Goal: Information Seeking & Learning: Find specific fact

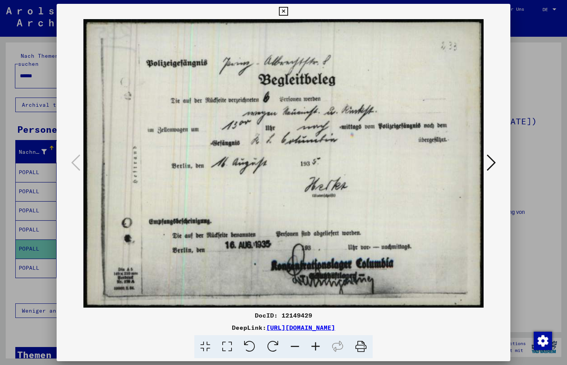
scroll to position [257, 0]
click at [285, 9] on icon at bounding box center [283, 11] width 9 height 9
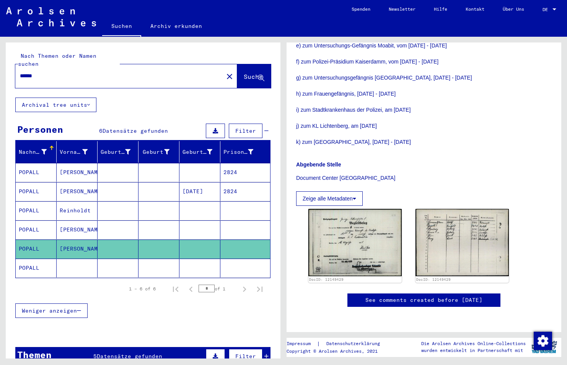
click at [72, 72] on div "******" at bounding box center [117, 75] width 204 height 17
drag, startPoint x: 71, startPoint y: 69, endPoint x: -2, endPoint y: 67, distance: 72.4
click at [0, 67] on html "Suchen Archiv erkunden Spenden Newsletter Hilfe Kontakt Über Uns Suchen Archiv …" at bounding box center [283, 182] width 567 height 365
paste input "**********"
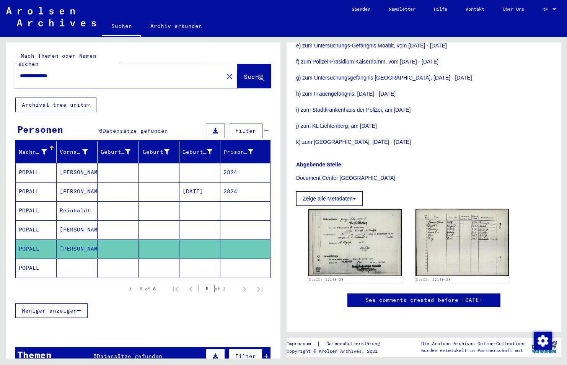
click at [244, 73] on span "Suche" at bounding box center [253, 77] width 19 height 8
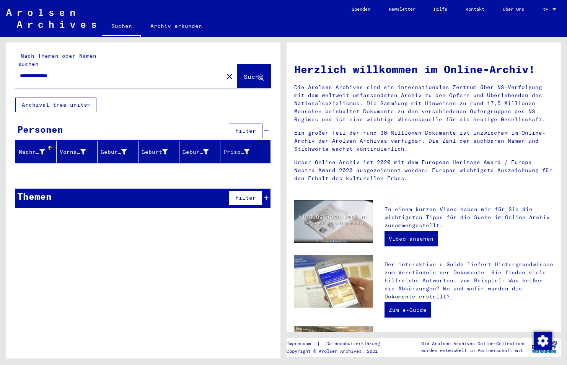
drag, startPoint x: 34, startPoint y: 65, endPoint x: -2, endPoint y: 80, distance: 38.3
click at [0, 80] on html "**********" at bounding box center [283, 182] width 567 height 365
click at [244, 73] on span "Suche" at bounding box center [253, 77] width 19 height 8
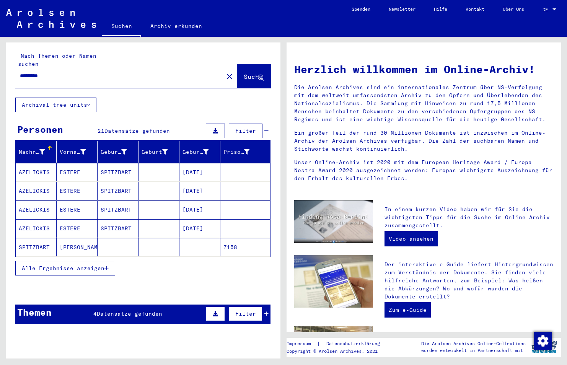
click at [107, 266] on icon "button" at bounding box center [107, 268] width 4 height 5
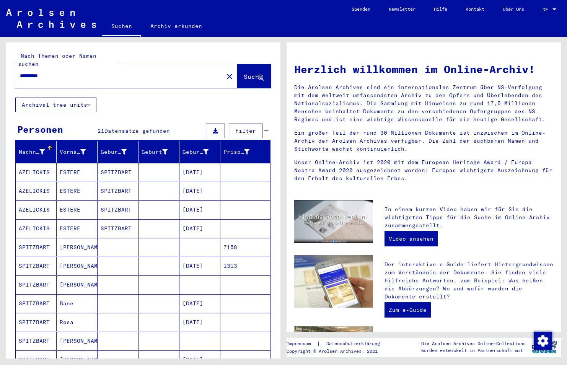
drag, startPoint x: 70, startPoint y: 66, endPoint x: -2, endPoint y: 70, distance: 72.1
click at [0, 70] on html "Suchen Archiv erkunden Spenden Newsletter Hilfe Kontakt Über Uns Suchen Archiv …" at bounding box center [283, 182] width 567 height 365
click at [80, 72] on input "*********" at bounding box center [109, 76] width 178 height 8
type input "**********"
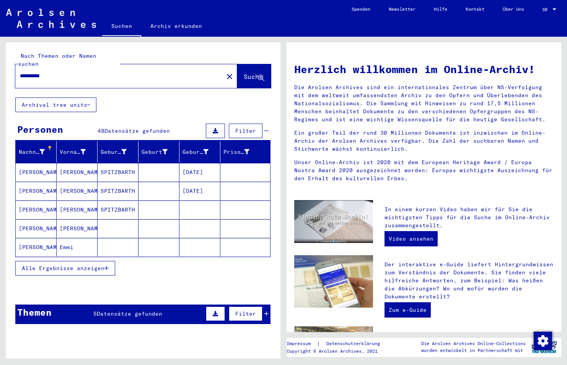
click at [79, 265] on span "Alle Ergebnisse anzeigen" at bounding box center [63, 268] width 83 height 7
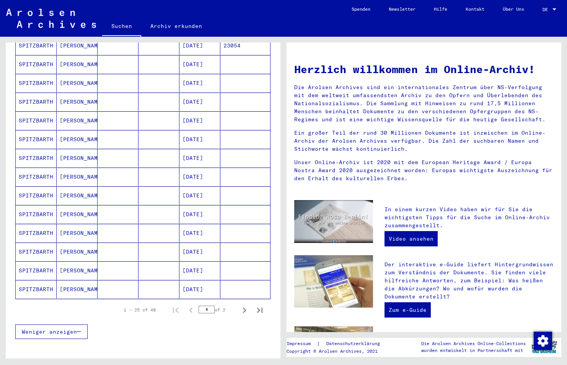
scroll to position [336, 0]
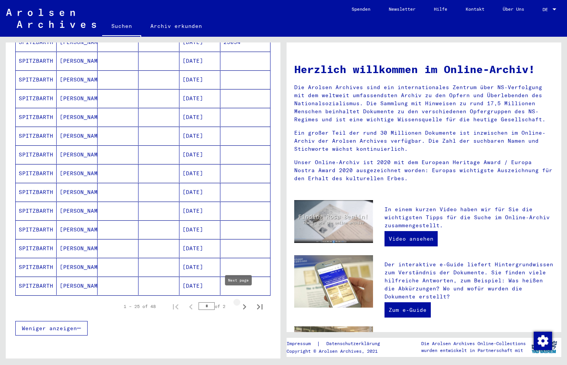
click at [241, 302] on icon "Next page" at bounding box center [244, 307] width 11 height 11
type input "*"
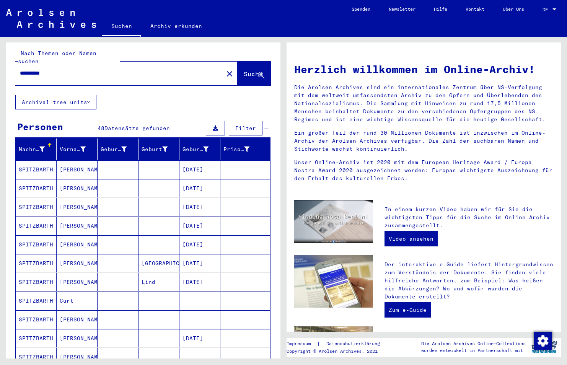
scroll to position [0, 0]
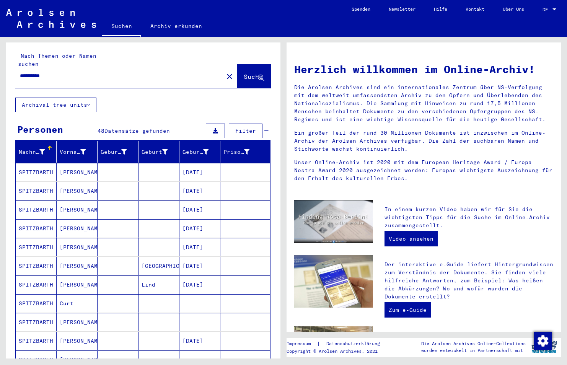
drag, startPoint x: 67, startPoint y: 65, endPoint x: -2, endPoint y: 58, distance: 68.5
click at [0, 58] on html "**********" at bounding box center [283, 182] width 567 height 365
paste input "**********"
drag, startPoint x: 132, startPoint y: 67, endPoint x: 93, endPoint y: 64, distance: 39.9
click at [93, 72] on input "**********" at bounding box center [109, 76] width 178 height 8
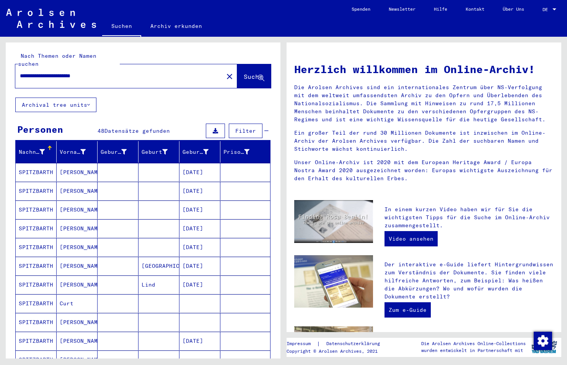
drag, startPoint x: 73, startPoint y: 69, endPoint x: 64, endPoint y: 66, distance: 9.9
click at [64, 72] on input "**********" at bounding box center [109, 76] width 178 height 8
click at [244, 73] on span "Suche" at bounding box center [253, 77] width 19 height 8
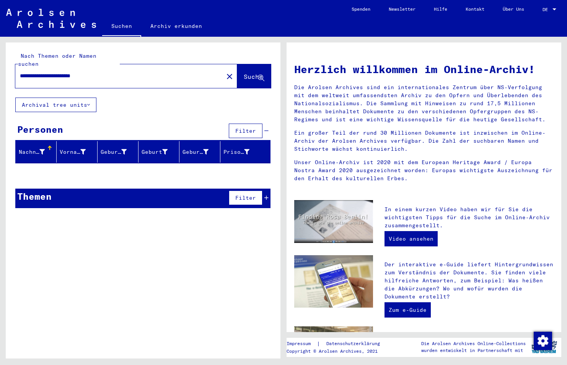
drag, startPoint x: 119, startPoint y: 66, endPoint x: 80, endPoint y: 69, distance: 39.2
click at [80, 72] on input "**********" at bounding box center [111, 76] width 183 height 8
click at [244, 73] on span "Suche" at bounding box center [253, 77] width 19 height 8
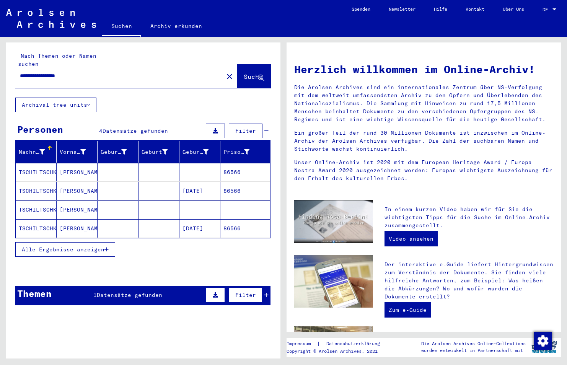
click at [107, 247] on icon "button" at bounding box center [107, 249] width 4 height 5
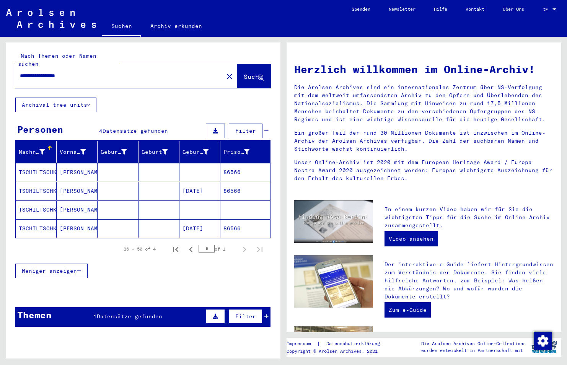
click at [46, 164] on mat-cell "TSCHILTSCHKE" at bounding box center [36, 172] width 41 height 18
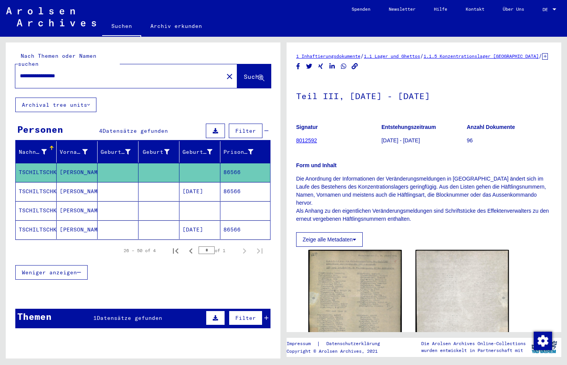
click at [96, 72] on input "**********" at bounding box center [111, 76] width 182 height 8
drag, startPoint x: 96, startPoint y: 68, endPoint x: 59, endPoint y: 61, distance: 37.4
click at [59, 67] on div "**********" at bounding box center [117, 75] width 204 height 17
type input "**********"
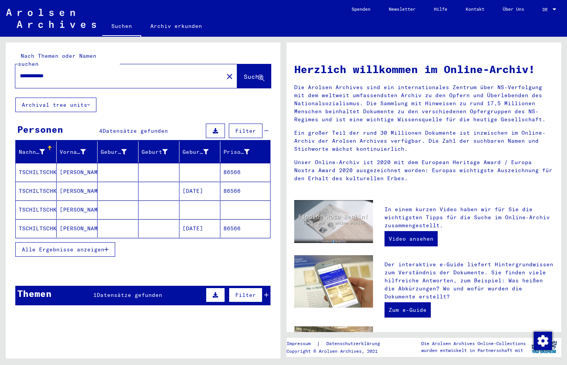
click at [108, 247] on icon "button" at bounding box center [107, 249] width 4 height 5
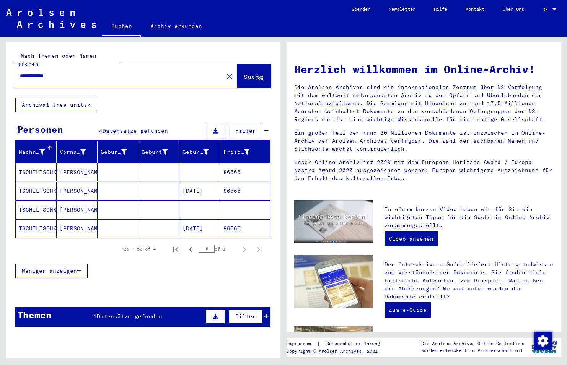
click at [46, 165] on mat-cell "TSCHILTSCHKE" at bounding box center [36, 172] width 41 height 18
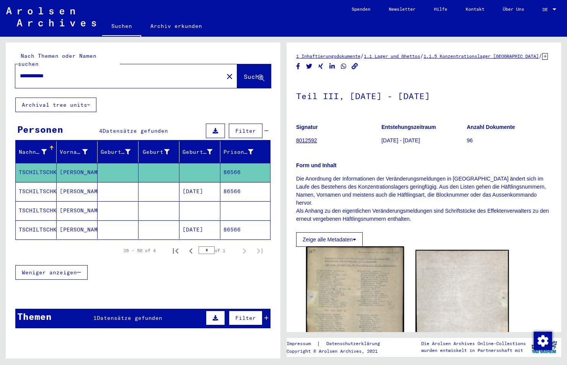
click at [366, 284] on img at bounding box center [355, 317] width 98 height 140
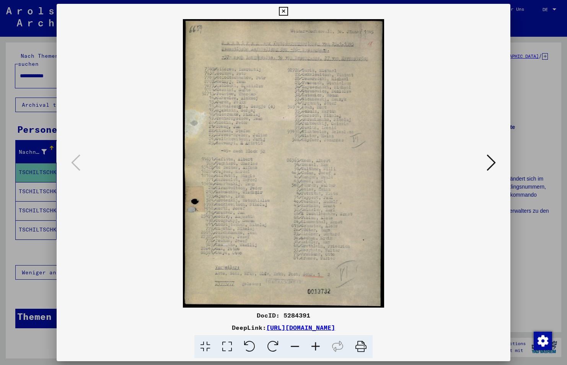
click at [317, 345] on icon at bounding box center [315, 346] width 21 height 23
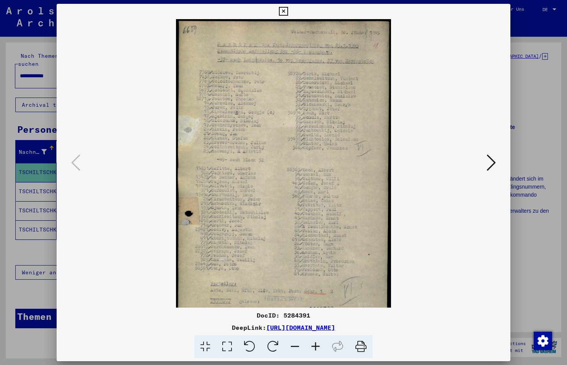
click at [317, 345] on icon at bounding box center [315, 346] width 21 height 23
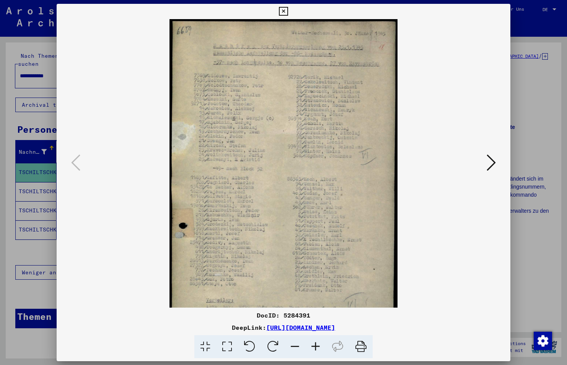
click at [317, 345] on icon at bounding box center [315, 346] width 21 height 23
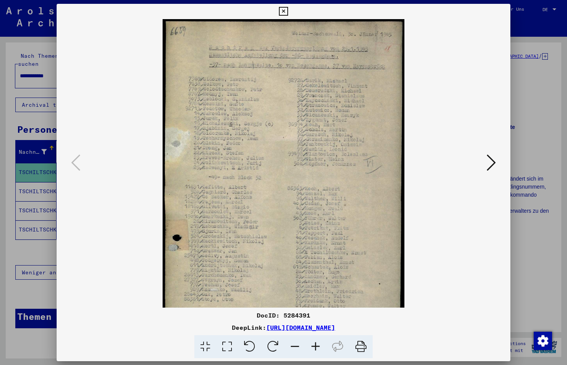
click at [317, 345] on icon at bounding box center [315, 346] width 21 height 23
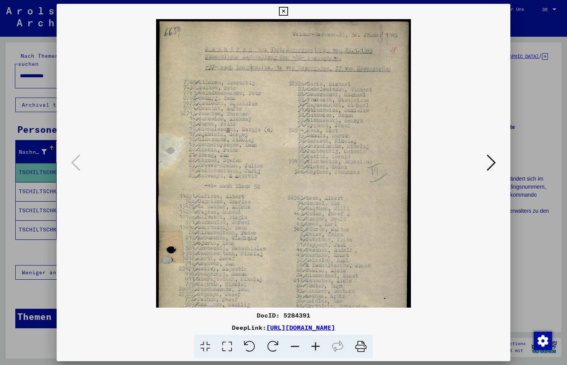
click at [317, 345] on icon at bounding box center [315, 346] width 21 height 23
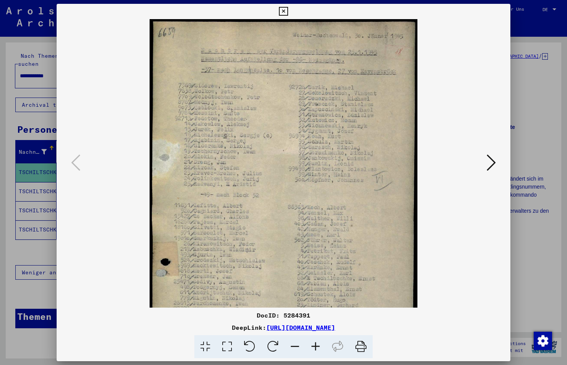
click at [317, 345] on icon at bounding box center [315, 346] width 21 height 23
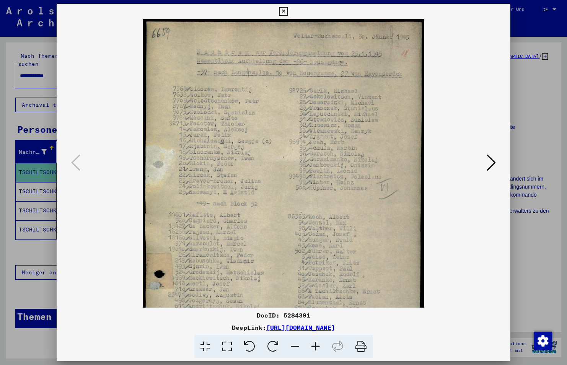
click at [317, 345] on icon at bounding box center [315, 346] width 21 height 23
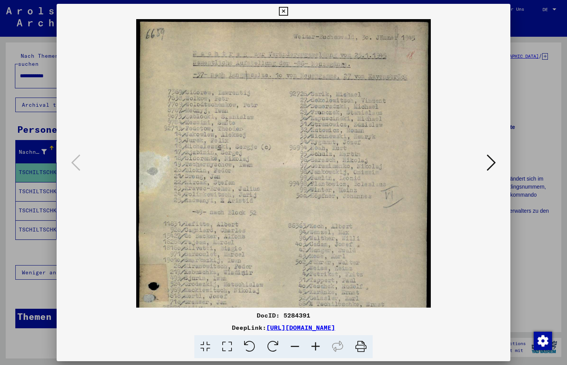
click at [317, 345] on icon at bounding box center [315, 346] width 21 height 23
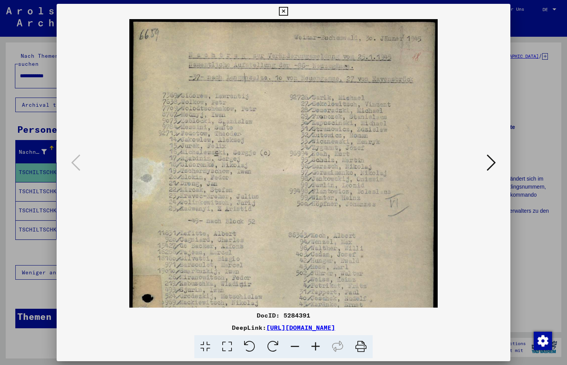
click at [317, 345] on icon at bounding box center [315, 346] width 21 height 23
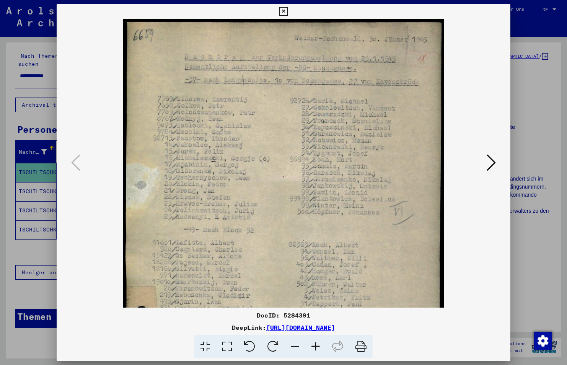
click at [317, 345] on icon at bounding box center [315, 346] width 21 height 23
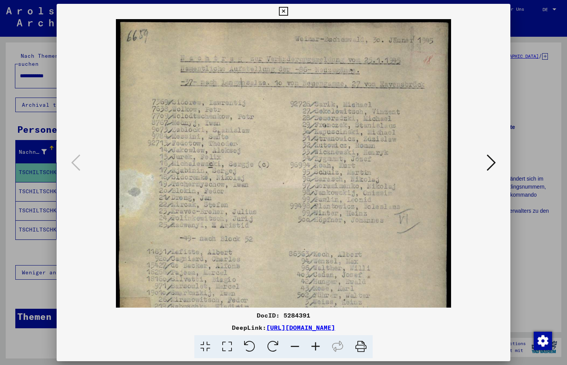
click at [317, 345] on icon at bounding box center [315, 346] width 21 height 23
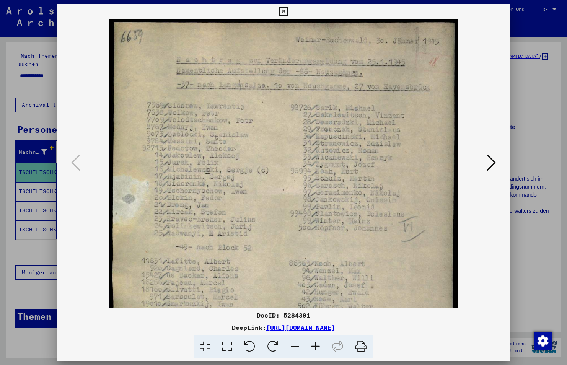
click at [317, 345] on icon at bounding box center [315, 346] width 21 height 23
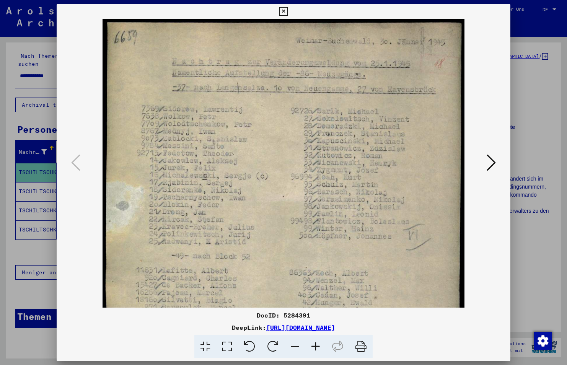
click at [317, 345] on icon at bounding box center [315, 346] width 21 height 23
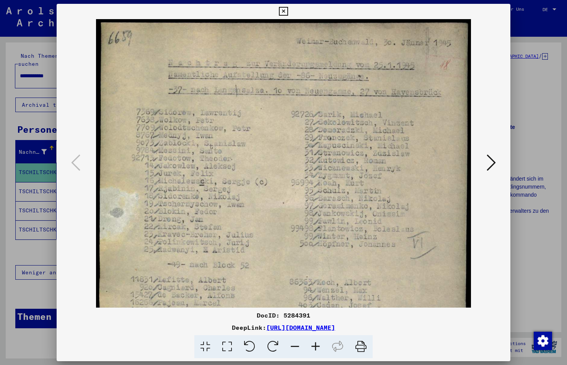
click at [317, 345] on icon at bounding box center [315, 346] width 21 height 23
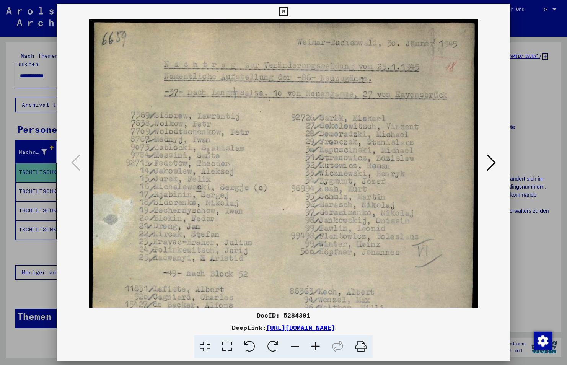
click at [317, 345] on icon at bounding box center [315, 346] width 21 height 23
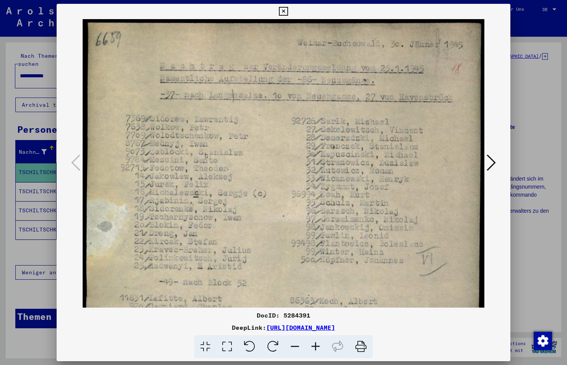
click at [317, 345] on icon at bounding box center [315, 346] width 21 height 23
drag, startPoint x: 315, startPoint y: 313, endPoint x: 284, endPoint y: 313, distance: 30.6
click at [284, 313] on div "DocID: 5284391" at bounding box center [284, 315] width 454 height 9
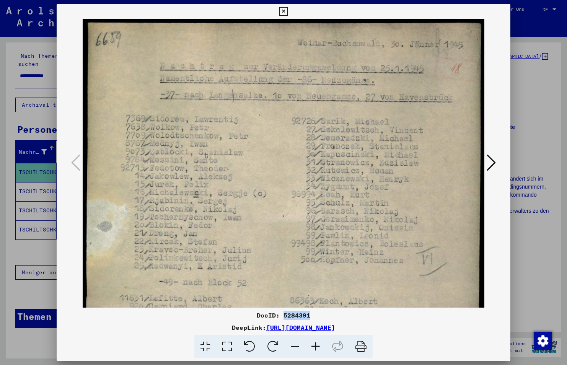
copy div "5284391"
click at [286, 8] on icon at bounding box center [283, 11] width 9 height 9
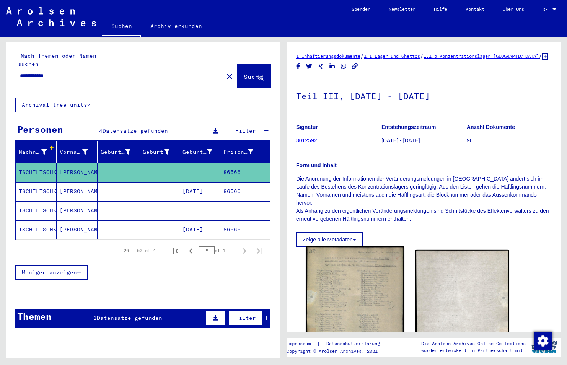
click at [370, 268] on img at bounding box center [355, 317] width 98 height 140
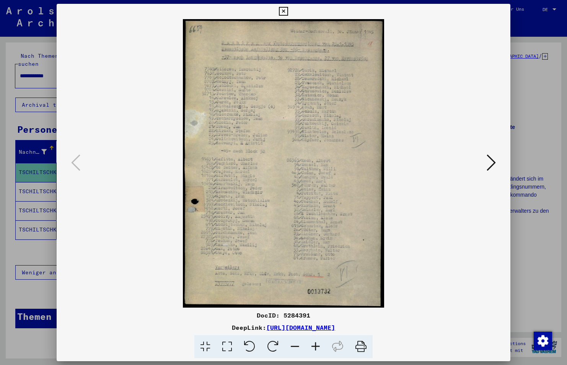
drag, startPoint x: 422, startPoint y: 329, endPoint x: 189, endPoint y: 327, distance: 233.5
click at [189, 327] on div "DeepLink: [URL][DOMAIN_NAME]" at bounding box center [284, 327] width 454 height 9
copy link "[URL][DOMAIN_NAME]"
click at [282, 8] on icon at bounding box center [283, 11] width 9 height 9
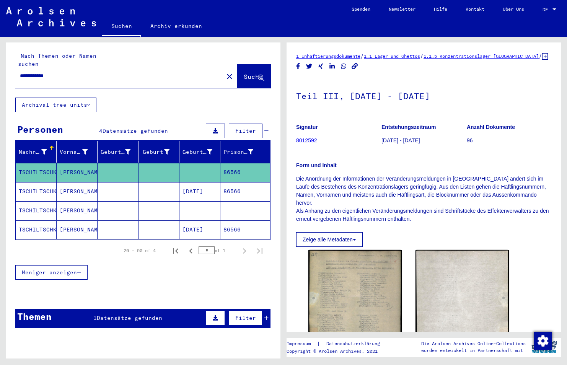
drag, startPoint x: 243, startPoint y: 163, endPoint x: 219, endPoint y: 164, distance: 24.1
click at [220, 164] on mat-cell "86566" at bounding box center [245, 172] width 50 height 19
copy mat-cell "86566"
click at [36, 187] on mat-cell "TSCHILTSCHKE" at bounding box center [36, 191] width 41 height 19
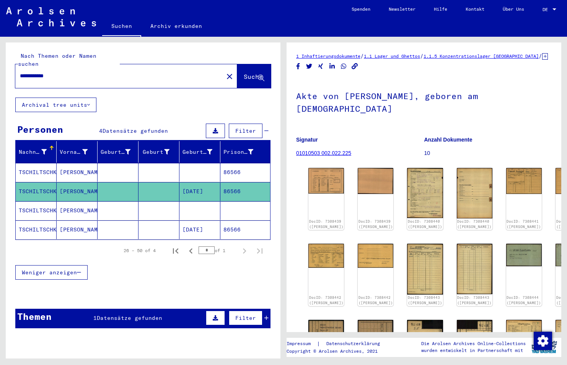
click at [43, 206] on mat-cell "TSCHILTSCHKE" at bounding box center [36, 210] width 41 height 19
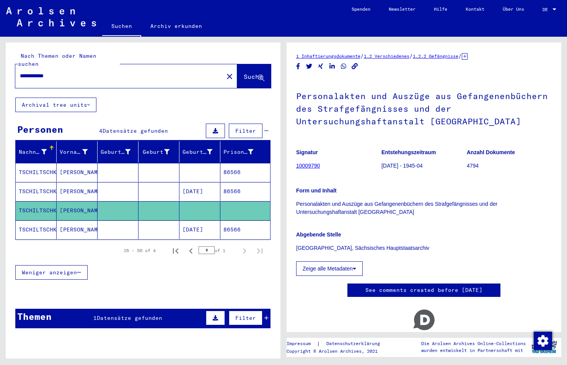
click at [42, 223] on mat-cell "TSCHILTSCHKE" at bounding box center [36, 229] width 41 height 19
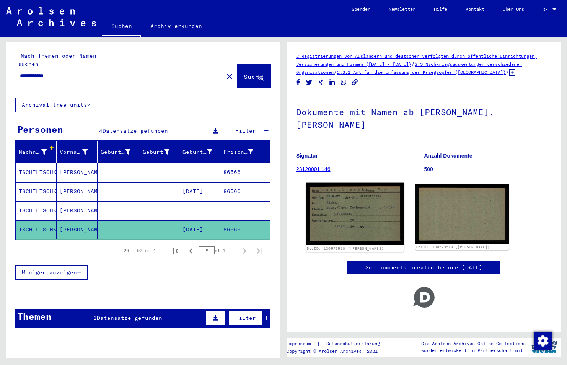
click at [349, 185] on img at bounding box center [355, 214] width 98 height 63
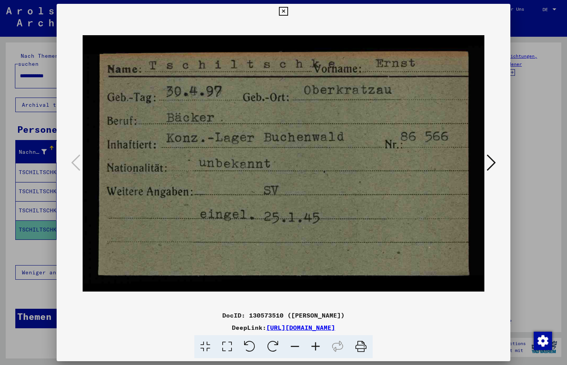
drag, startPoint x: 426, startPoint y: 328, endPoint x: 185, endPoint y: 328, distance: 241.2
click at [185, 328] on div "DeepLink: [URL][DOMAIN_NAME]" at bounding box center [284, 327] width 454 height 9
copy link "[URL][DOMAIN_NAME]"
click at [275, 317] on div "DocID: 130573510 ([PERSON_NAME])" at bounding box center [284, 315] width 454 height 9
drag, startPoint x: 275, startPoint y: 317, endPoint x: 240, endPoint y: 318, distance: 35.3
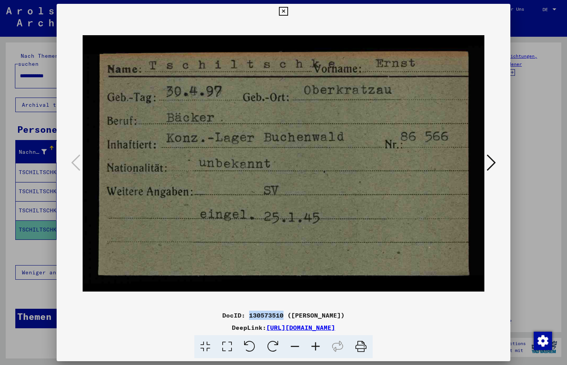
click at [240, 318] on div "DocID: 130573510 ([PERSON_NAME])" at bounding box center [284, 315] width 454 height 9
copy div "130573510"
click at [283, 8] on icon at bounding box center [283, 11] width 9 height 9
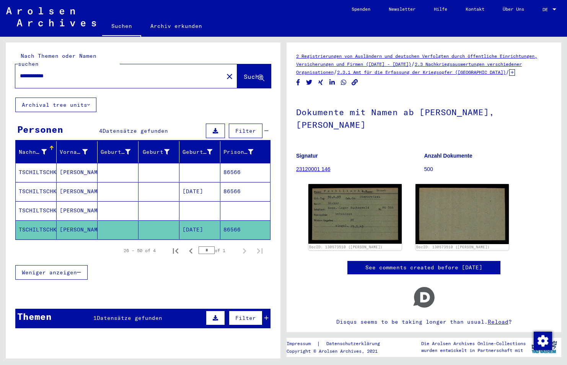
click at [45, 201] on mat-cell "TSCHILTSCHKE" at bounding box center [36, 210] width 41 height 19
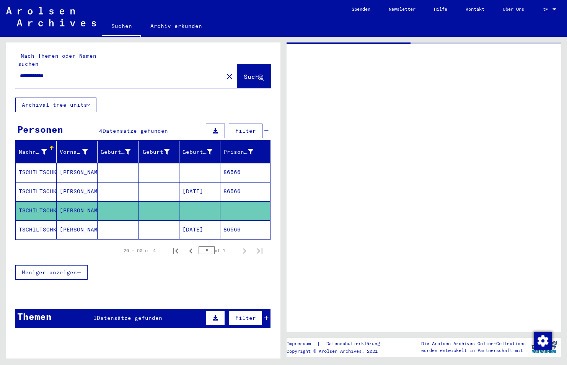
click at [36, 183] on mat-cell "TSCHILTSCHKE" at bounding box center [36, 191] width 41 height 19
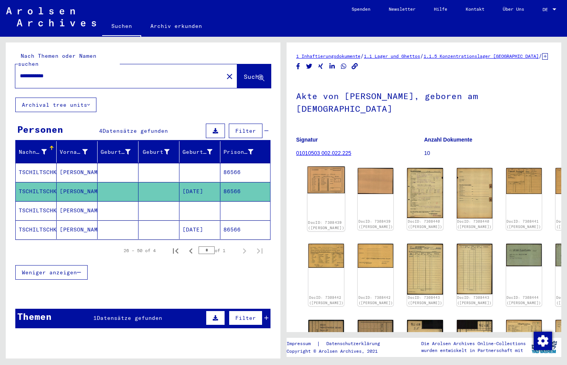
click at [330, 187] on img at bounding box center [327, 180] width 38 height 27
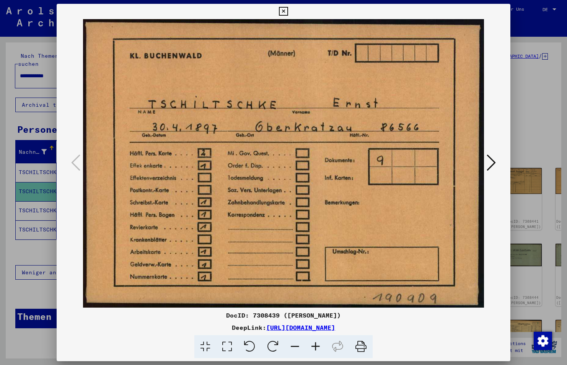
click at [493, 161] on icon at bounding box center [491, 163] width 9 height 18
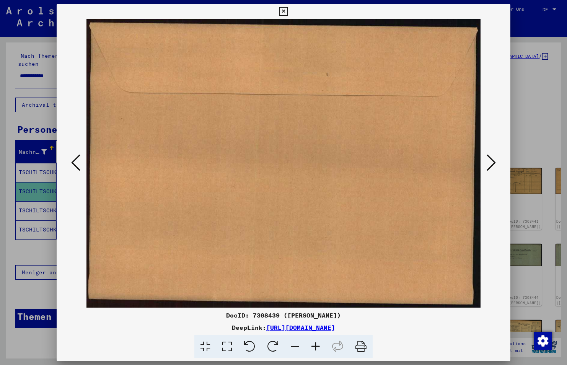
click at [493, 161] on icon at bounding box center [491, 163] width 9 height 18
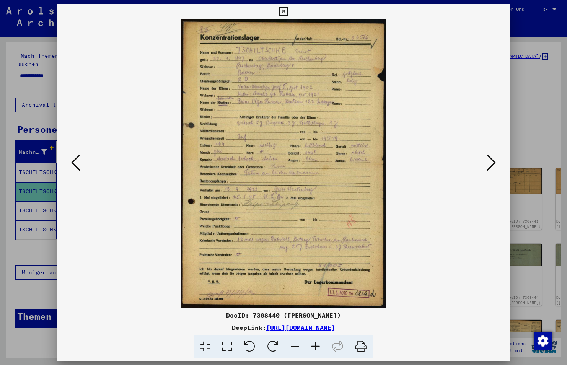
click at [281, 8] on icon at bounding box center [283, 11] width 9 height 9
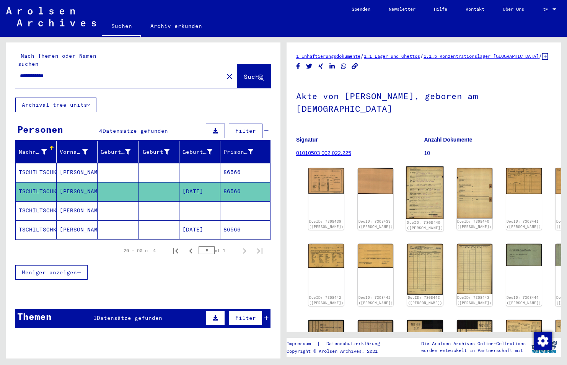
click at [409, 198] on img at bounding box center [426, 193] width 38 height 52
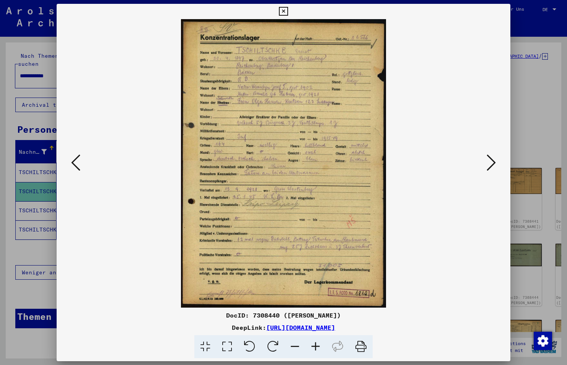
click at [315, 347] on icon at bounding box center [315, 346] width 21 height 23
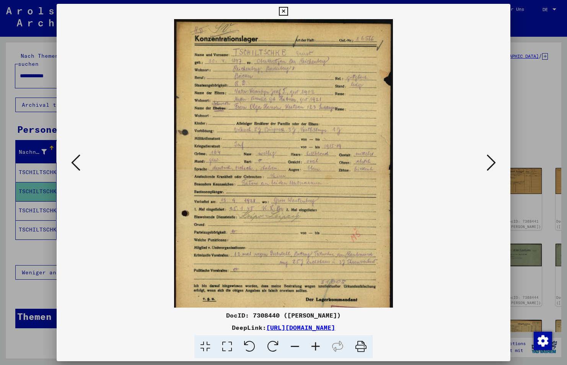
click at [315, 347] on icon at bounding box center [315, 346] width 21 height 23
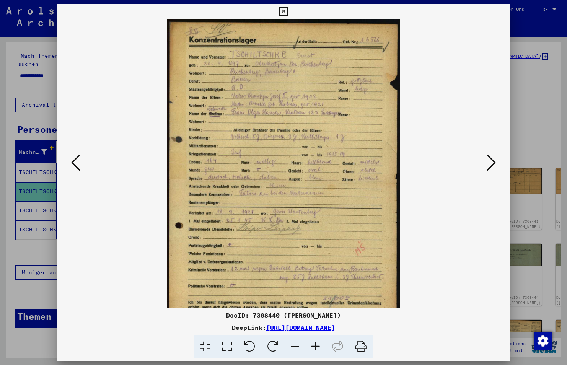
click at [315, 347] on icon at bounding box center [315, 346] width 21 height 23
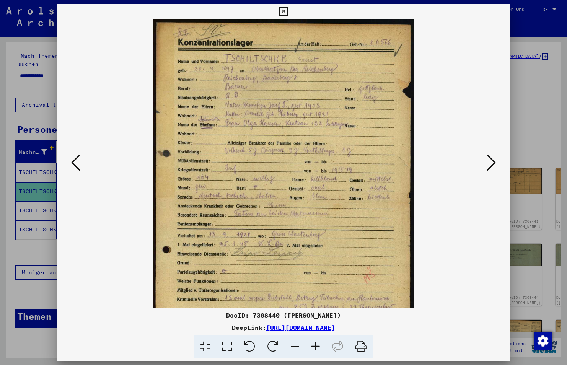
click at [315, 347] on icon at bounding box center [315, 346] width 21 height 23
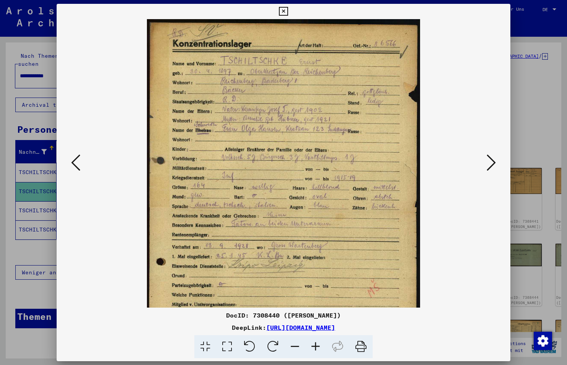
click at [315, 347] on icon at bounding box center [315, 346] width 21 height 23
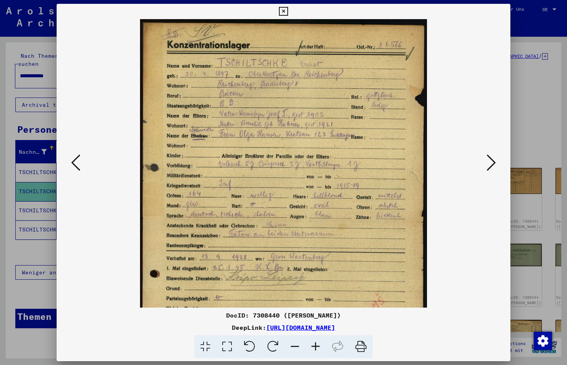
click at [315, 347] on icon at bounding box center [315, 346] width 21 height 23
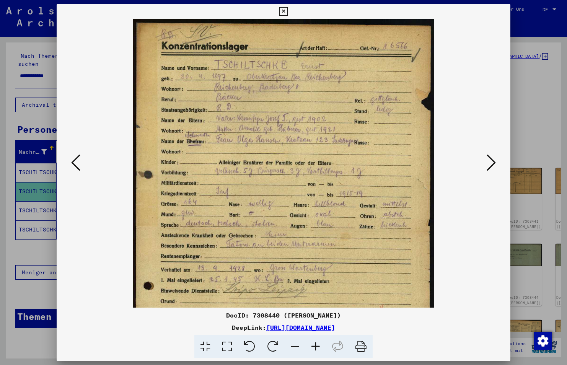
click at [315, 347] on icon at bounding box center [315, 346] width 21 height 23
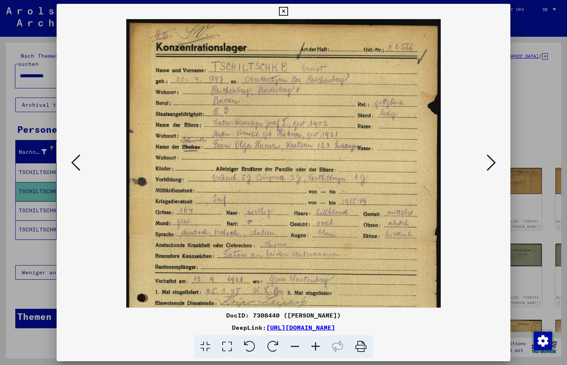
click at [315, 347] on icon at bounding box center [315, 346] width 21 height 23
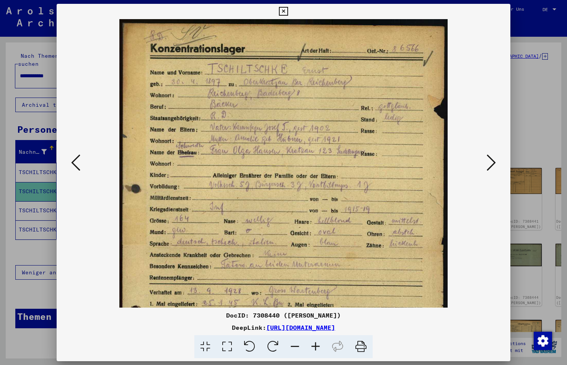
click at [315, 347] on icon at bounding box center [315, 346] width 21 height 23
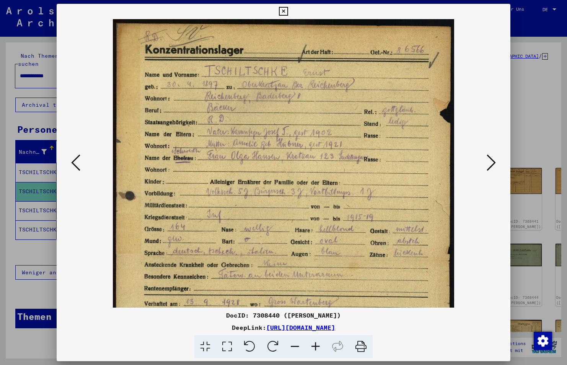
click at [315, 347] on icon at bounding box center [315, 346] width 21 height 23
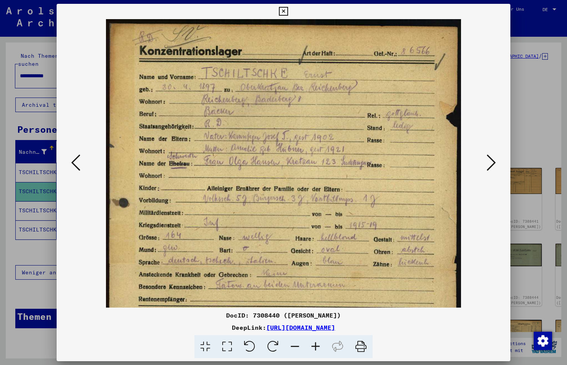
click at [315, 347] on icon at bounding box center [315, 346] width 21 height 23
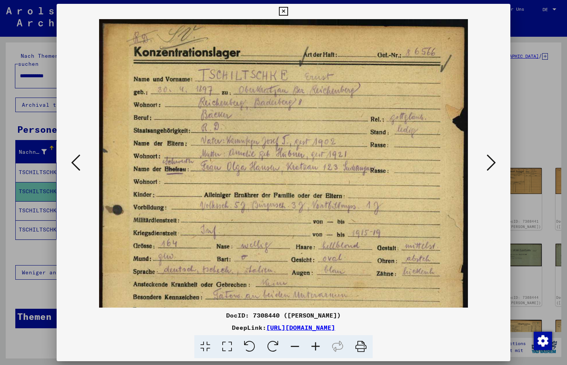
click at [315, 347] on icon at bounding box center [315, 346] width 21 height 23
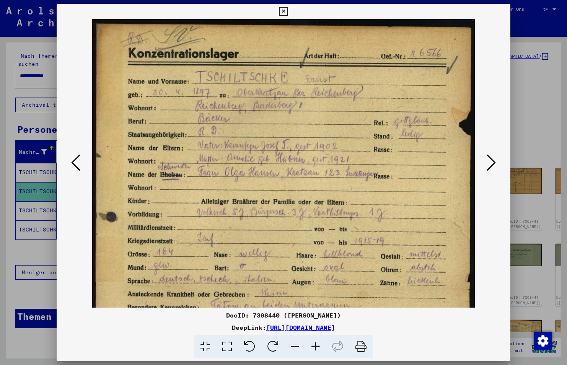
click at [315, 347] on icon at bounding box center [315, 346] width 21 height 23
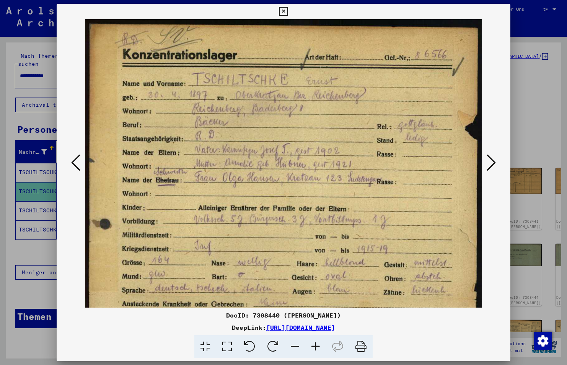
click at [315, 347] on icon at bounding box center [315, 346] width 21 height 23
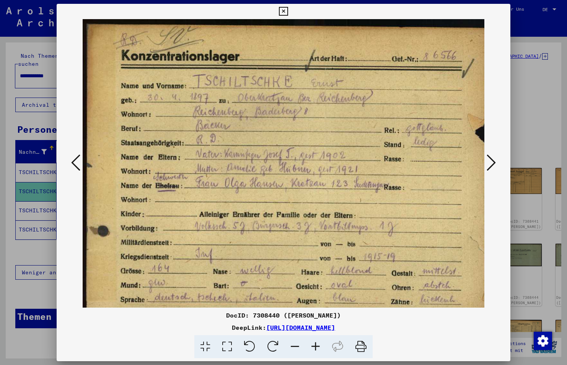
click at [315, 347] on icon at bounding box center [315, 346] width 21 height 23
click at [491, 162] on icon at bounding box center [491, 163] width 9 height 18
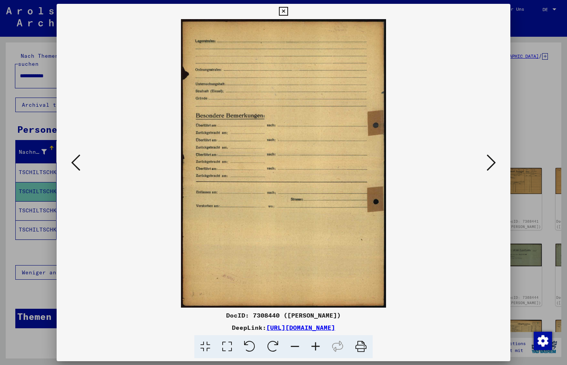
click at [491, 162] on icon at bounding box center [491, 163] width 9 height 18
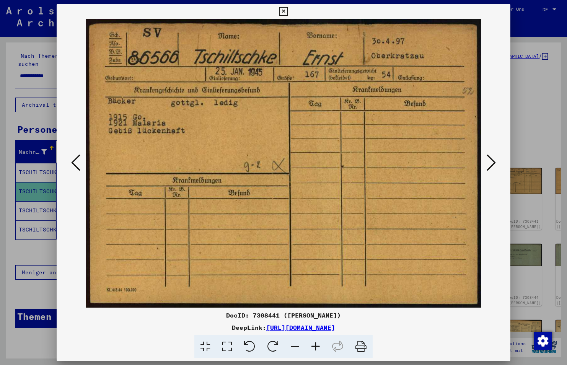
click at [491, 162] on icon at bounding box center [491, 163] width 9 height 18
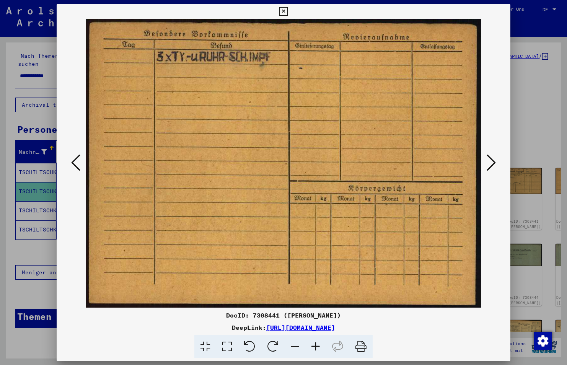
click at [491, 162] on icon at bounding box center [491, 163] width 9 height 18
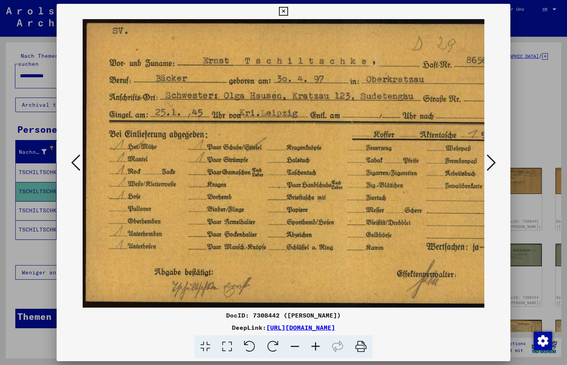
click at [77, 161] on icon at bounding box center [75, 163] width 9 height 18
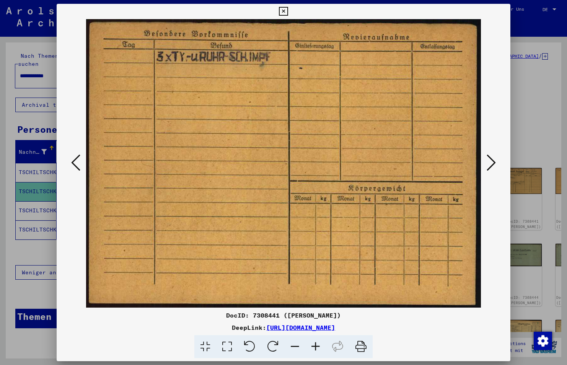
click at [77, 162] on icon at bounding box center [75, 163] width 9 height 18
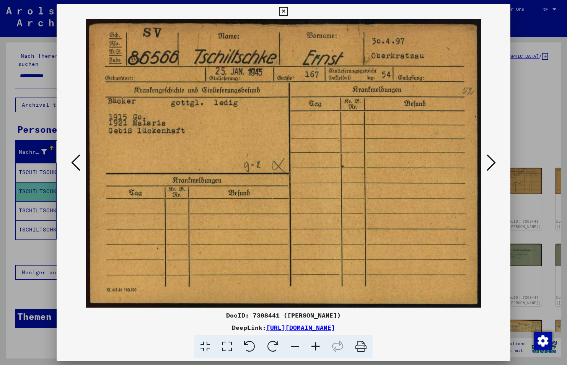
click at [485, 168] on button at bounding box center [492, 163] width 14 height 22
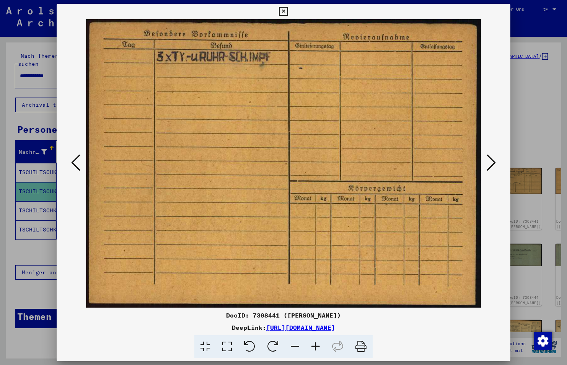
click at [485, 168] on button at bounding box center [492, 163] width 14 height 22
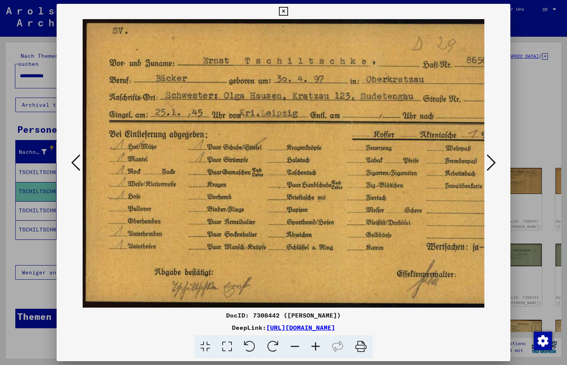
click at [485, 168] on button at bounding box center [492, 163] width 14 height 22
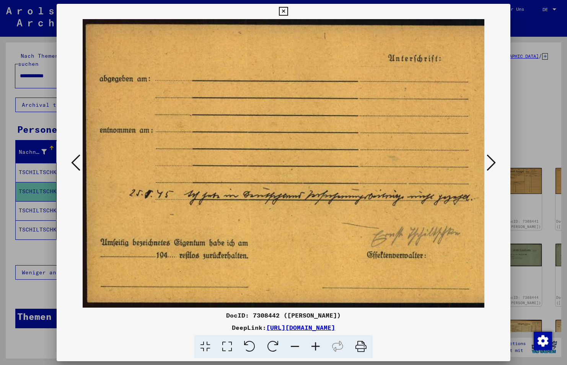
click at [485, 168] on button at bounding box center [492, 163] width 14 height 22
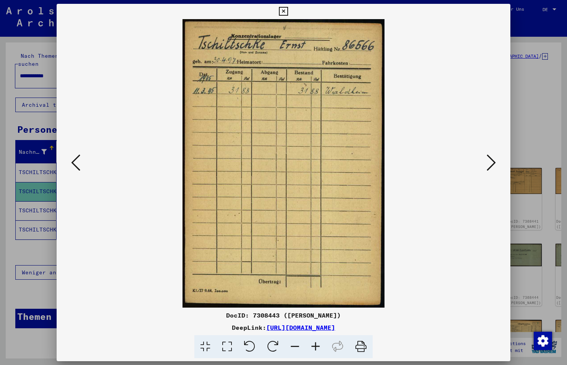
click at [485, 168] on button at bounding box center [492, 163] width 14 height 22
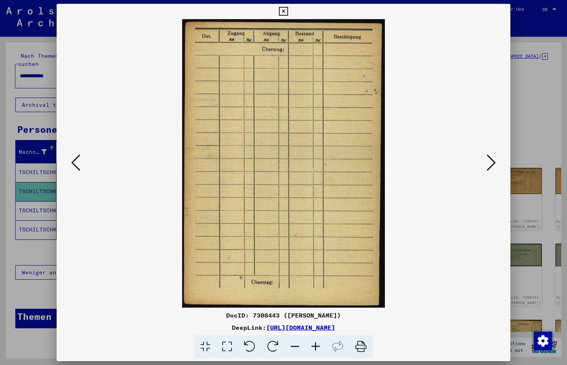
click at [82, 167] on button at bounding box center [76, 163] width 14 height 22
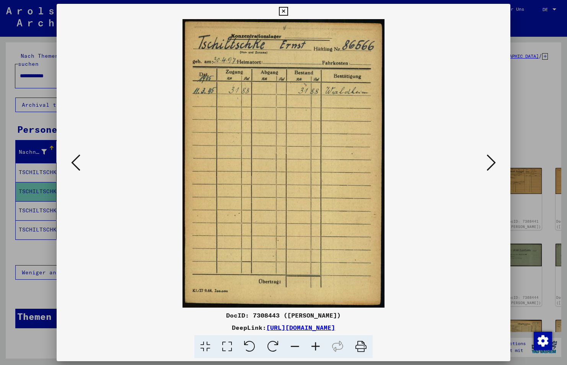
click at [315, 346] on icon at bounding box center [315, 346] width 21 height 23
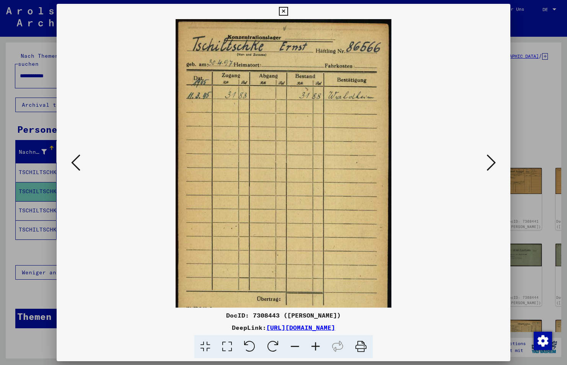
click at [315, 346] on icon at bounding box center [315, 346] width 21 height 23
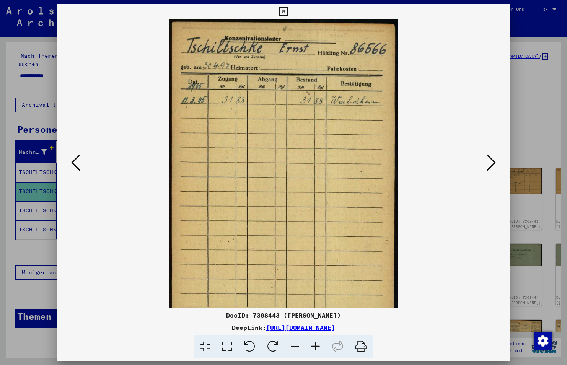
click at [315, 346] on icon at bounding box center [315, 346] width 21 height 23
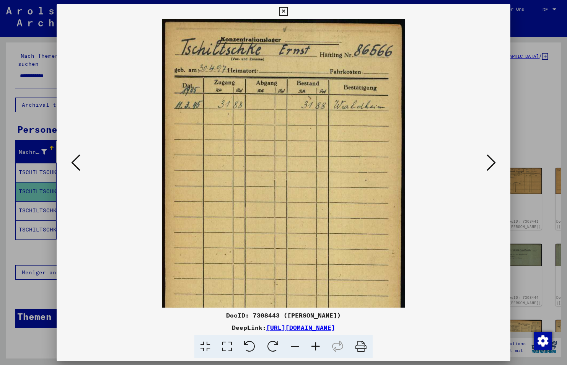
click at [315, 346] on icon at bounding box center [315, 346] width 21 height 23
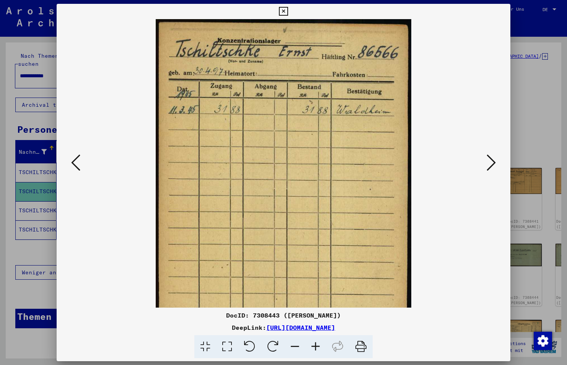
click at [315, 346] on icon at bounding box center [315, 346] width 21 height 23
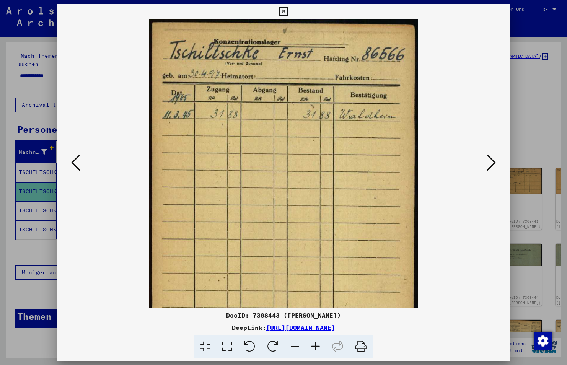
click at [315, 346] on icon at bounding box center [315, 346] width 21 height 23
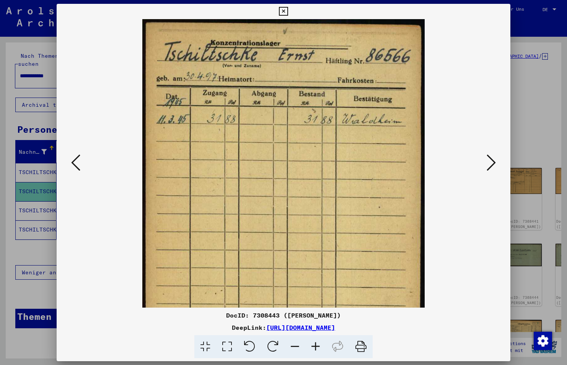
click at [315, 346] on icon at bounding box center [315, 346] width 21 height 23
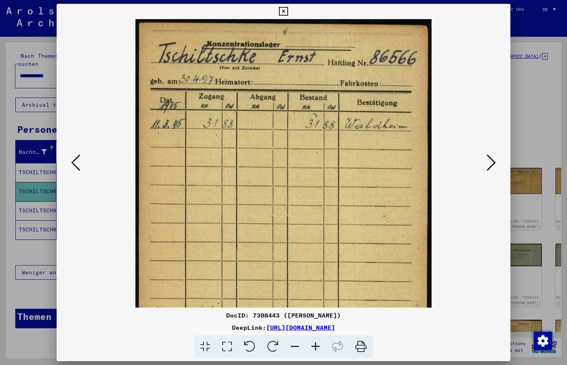
click at [315, 346] on icon at bounding box center [315, 346] width 21 height 23
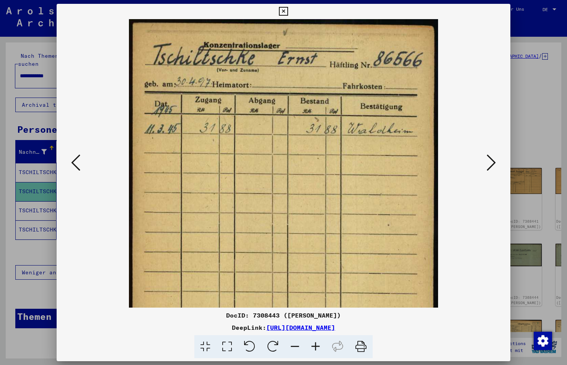
click at [315, 346] on icon at bounding box center [315, 346] width 21 height 23
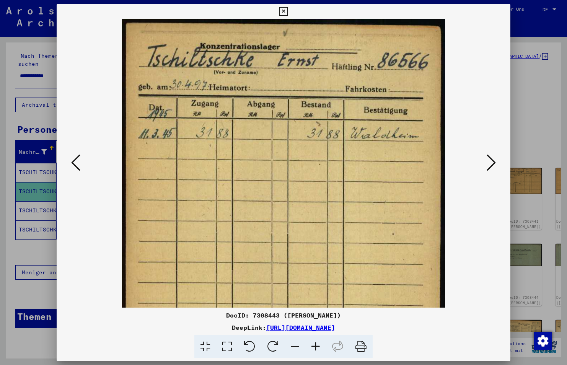
click at [315, 346] on icon at bounding box center [315, 346] width 21 height 23
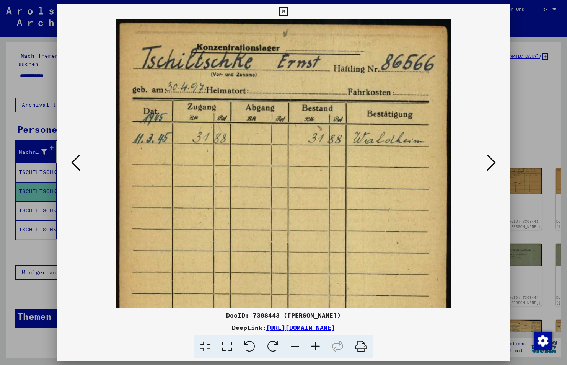
click at [315, 346] on icon at bounding box center [315, 346] width 21 height 23
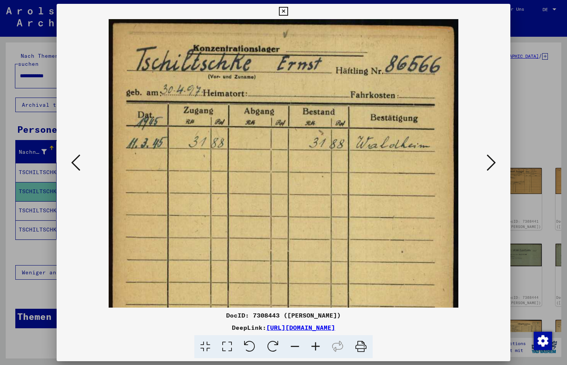
click at [492, 166] on icon at bounding box center [491, 163] width 9 height 18
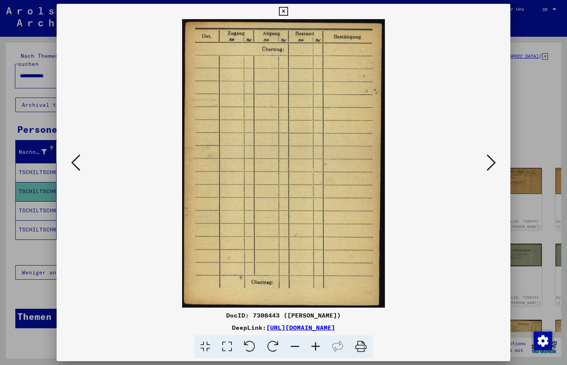
click at [492, 166] on icon at bounding box center [491, 163] width 9 height 18
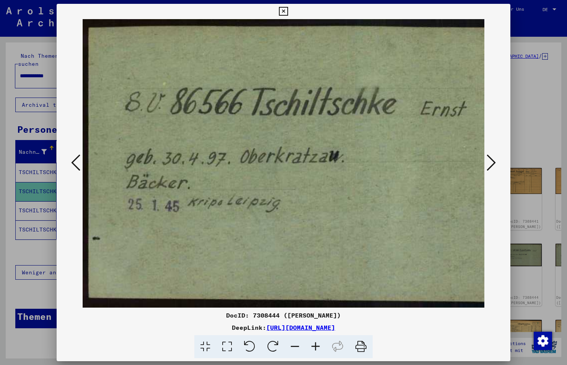
click at [492, 166] on icon at bounding box center [491, 163] width 9 height 18
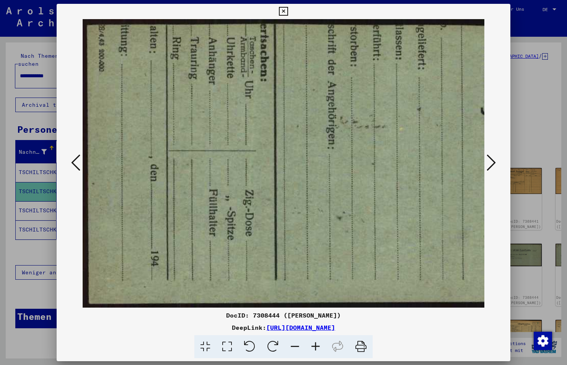
click at [492, 166] on icon at bounding box center [491, 163] width 9 height 18
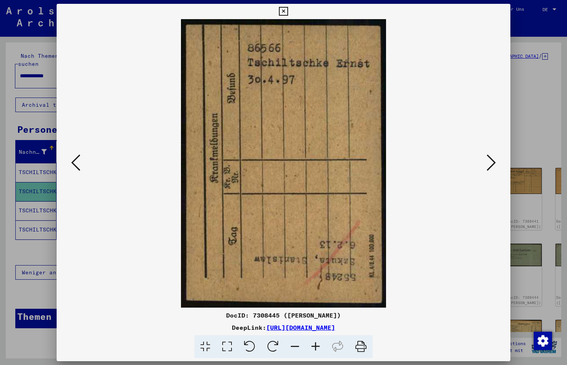
click at [492, 166] on icon at bounding box center [491, 163] width 9 height 18
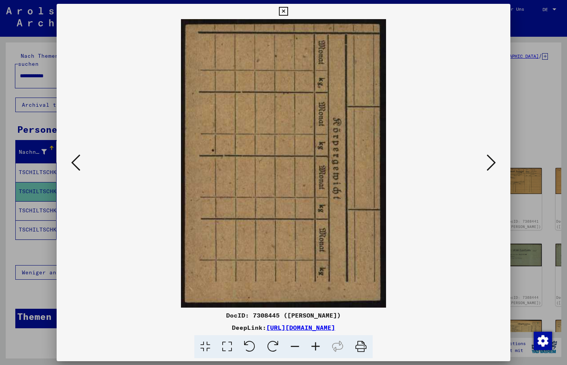
click at [492, 166] on icon at bounding box center [491, 163] width 9 height 18
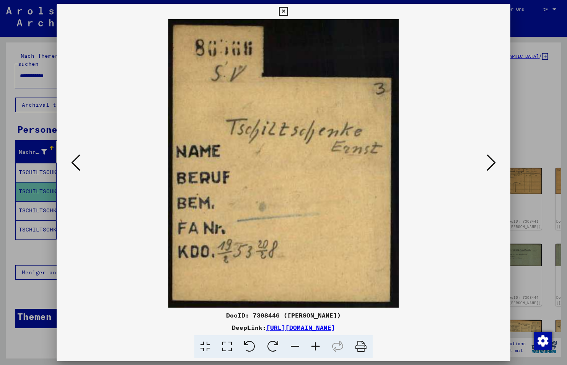
click at [492, 166] on icon at bounding box center [491, 163] width 9 height 18
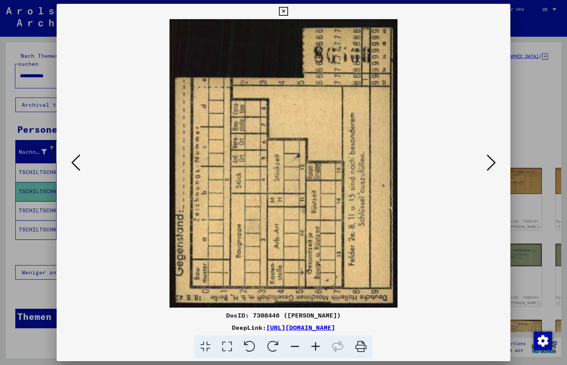
click at [492, 166] on icon at bounding box center [491, 163] width 9 height 18
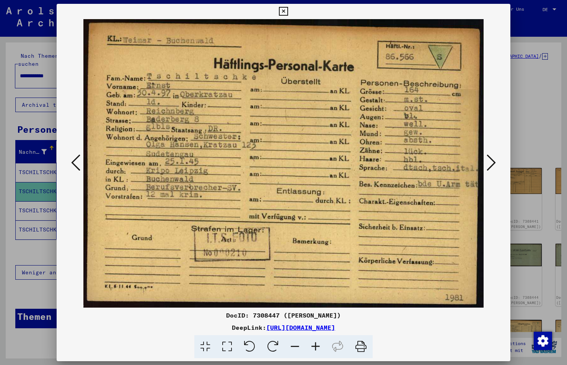
click at [492, 166] on icon at bounding box center [491, 163] width 9 height 18
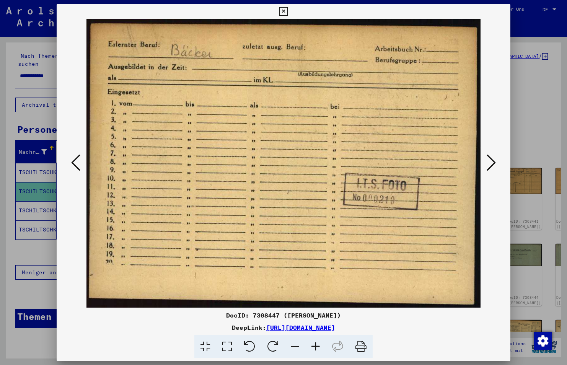
click at [492, 166] on icon at bounding box center [491, 163] width 9 height 18
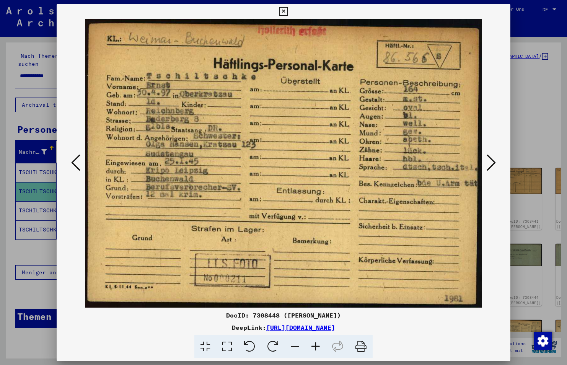
click at [492, 166] on icon at bounding box center [491, 163] width 9 height 18
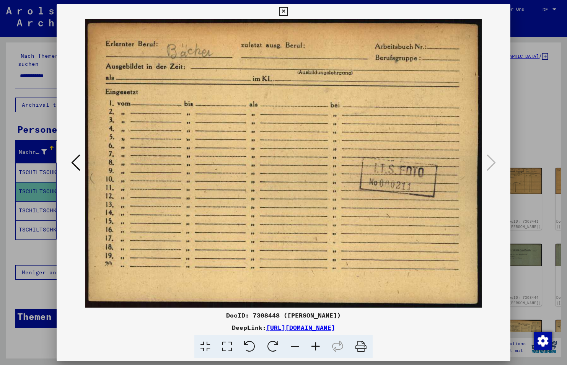
click at [286, 11] on icon at bounding box center [283, 11] width 9 height 9
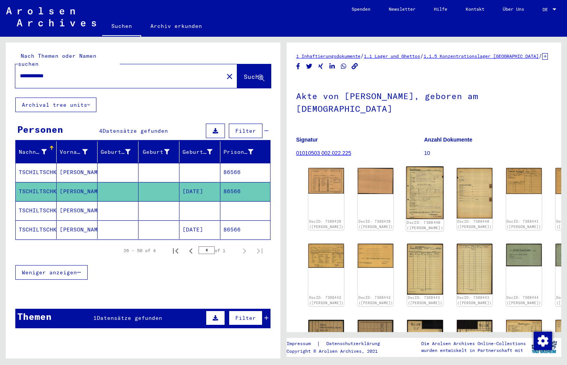
click at [407, 199] on img at bounding box center [426, 193] width 38 height 52
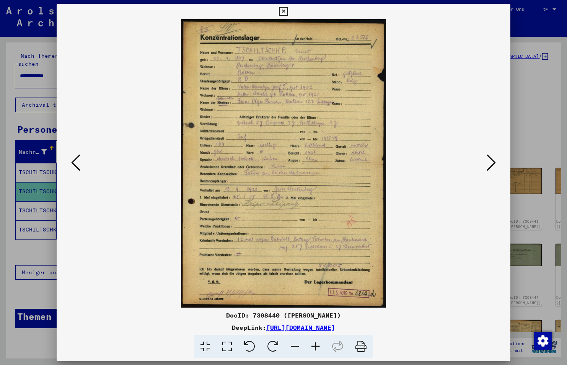
click at [319, 345] on icon at bounding box center [315, 346] width 21 height 23
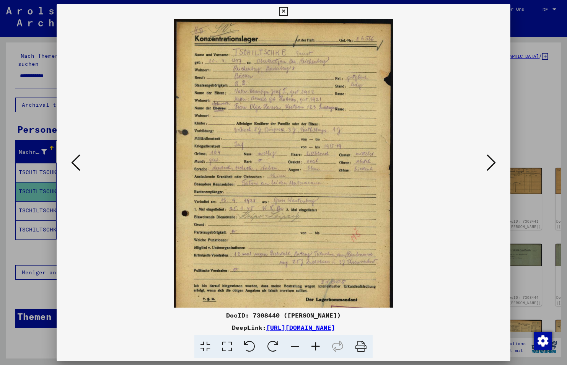
click at [319, 345] on icon at bounding box center [315, 346] width 21 height 23
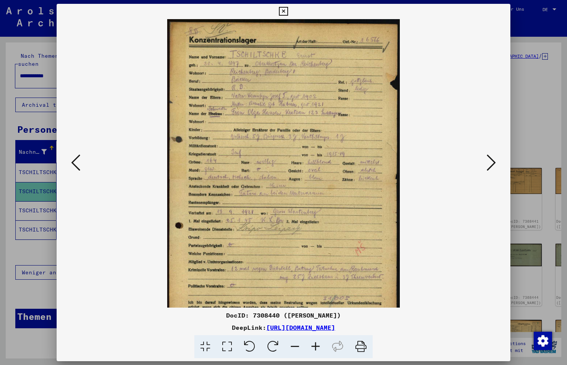
click at [319, 345] on icon at bounding box center [315, 346] width 21 height 23
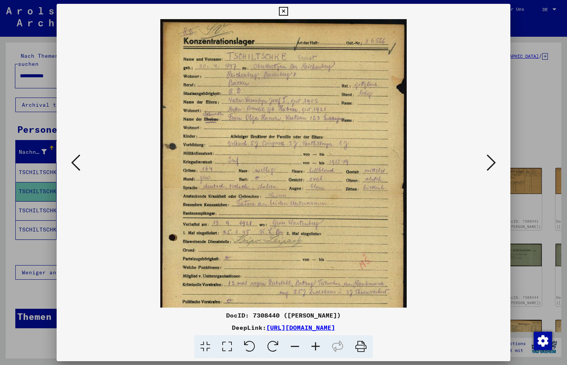
click at [319, 345] on icon at bounding box center [315, 346] width 21 height 23
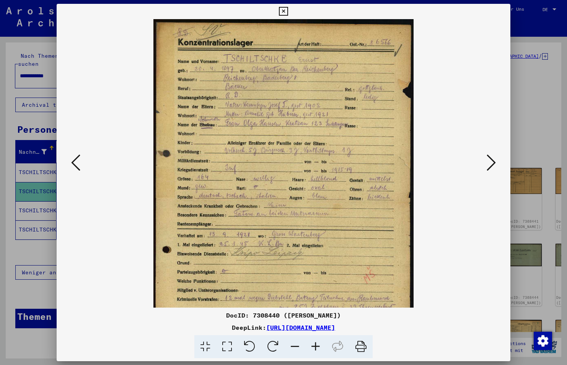
click at [319, 345] on icon at bounding box center [315, 346] width 21 height 23
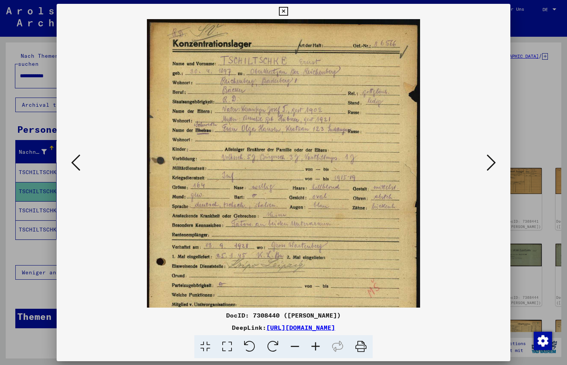
click at [319, 345] on icon at bounding box center [315, 346] width 21 height 23
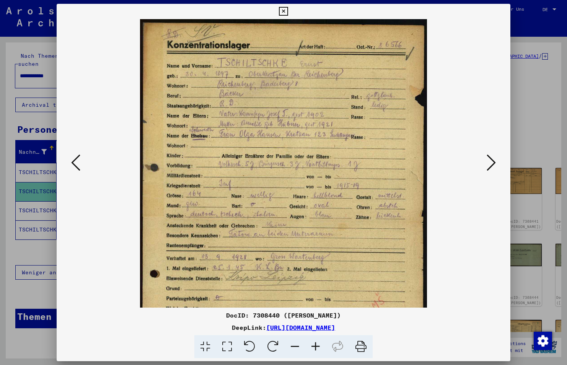
click at [319, 345] on icon at bounding box center [315, 346] width 21 height 23
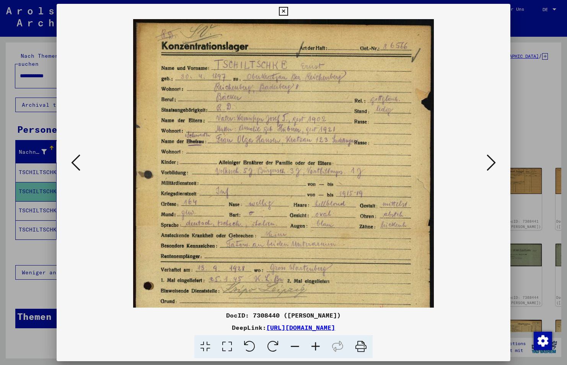
click at [319, 345] on icon at bounding box center [315, 346] width 21 height 23
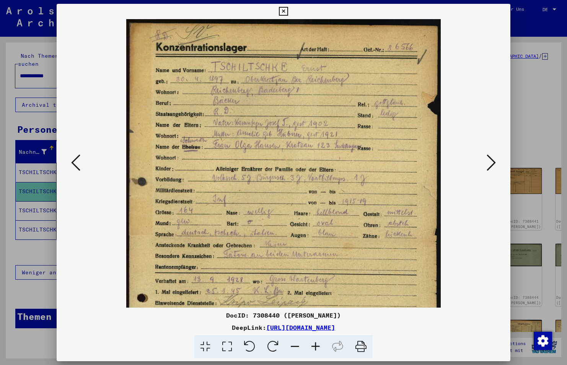
click at [319, 345] on icon at bounding box center [315, 346] width 21 height 23
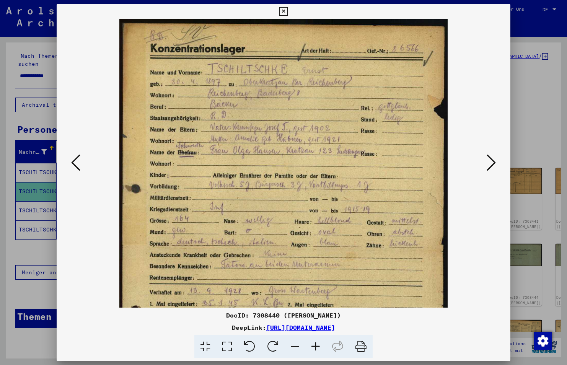
click at [319, 345] on icon at bounding box center [315, 346] width 21 height 23
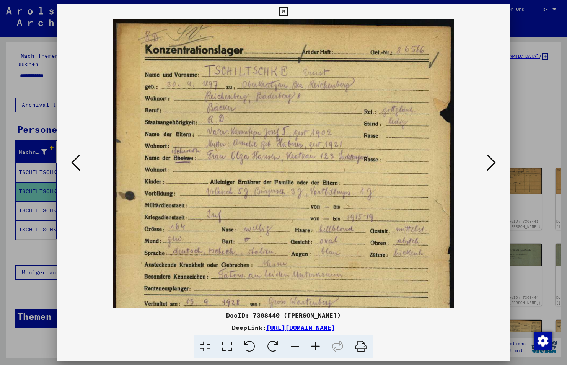
click at [319, 345] on icon at bounding box center [315, 346] width 21 height 23
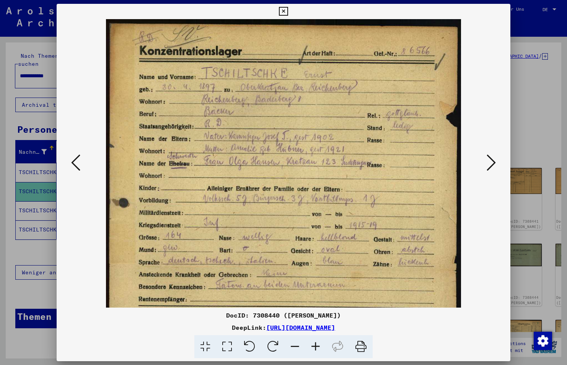
click at [319, 345] on icon at bounding box center [315, 346] width 21 height 23
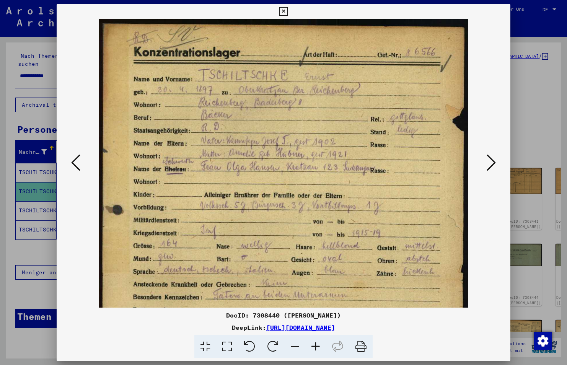
click at [319, 345] on icon at bounding box center [315, 346] width 21 height 23
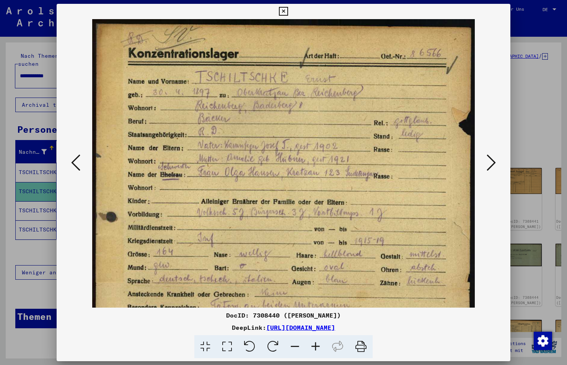
click at [319, 345] on icon at bounding box center [315, 346] width 21 height 23
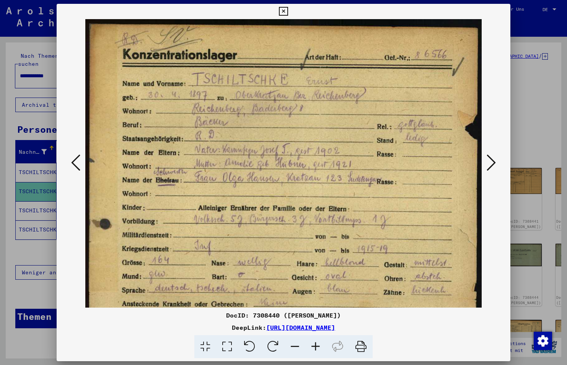
click at [319, 345] on icon at bounding box center [315, 346] width 21 height 23
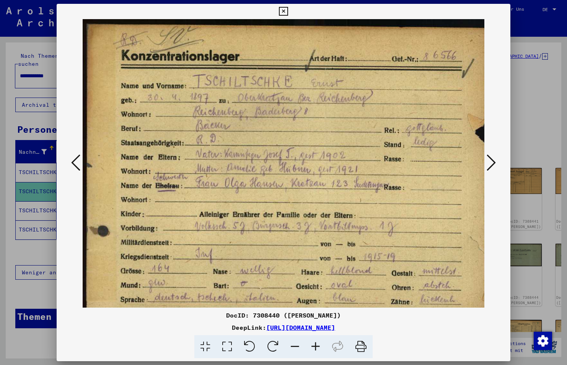
click at [319, 345] on icon at bounding box center [315, 346] width 21 height 23
drag, startPoint x: 271, startPoint y: 314, endPoint x: 242, endPoint y: 312, distance: 29.6
click at [242, 312] on div "DocID: 7308440 ([PERSON_NAME])" at bounding box center [284, 315] width 454 height 9
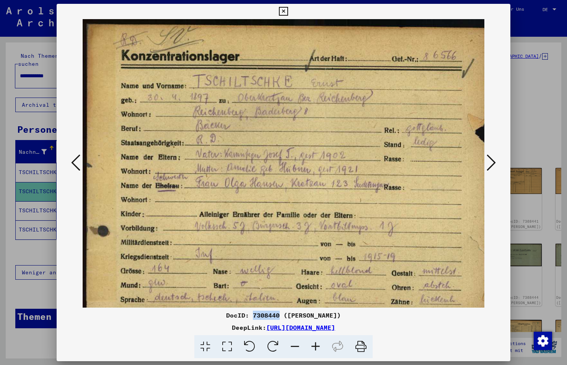
copy div "7308440"
click at [403, 172] on img at bounding box center [288, 307] width 410 height 576
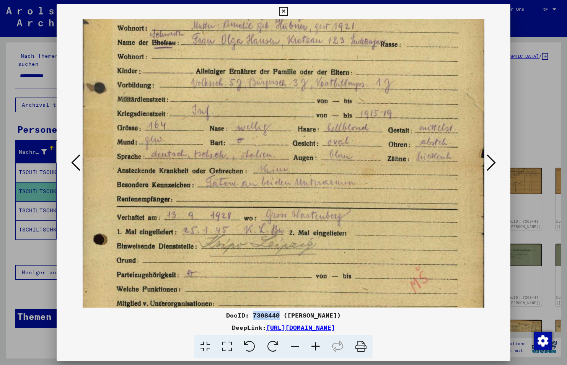
scroll to position [146, 2]
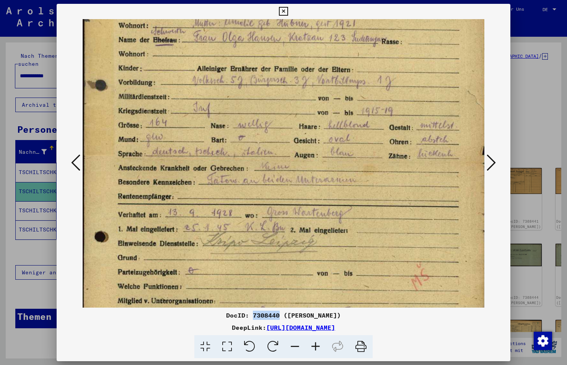
drag, startPoint x: 418, startPoint y: 229, endPoint x: 416, endPoint y: 83, distance: 145.9
click at [416, 83] on img at bounding box center [285, 161] width 410 height 576
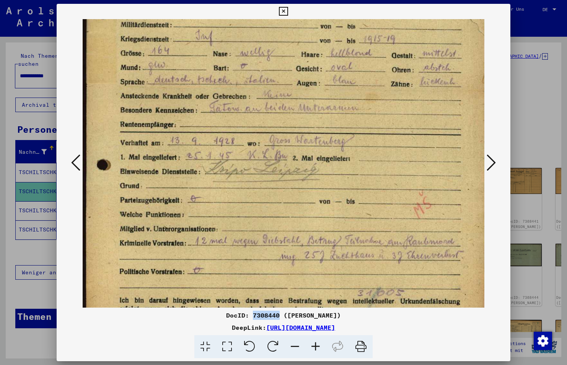
scroll to position [218, 0]
drag, startPoint x: 418, startPoint y: 235, endPoint x: 465, endPoint y: 162, distance: 85.9
click at [465, 162] on img at bounding box center [288, 89] width 410 height 576
drag, startPoint x: 347, startPoint y: 315, endPoint x: 278, endPoint y: 317, distance: 69.3
click at [278, 317] on div "DocID: 7308440 ([PERSON_NAME])" at bounding box center [284, 315] width 454 height 9
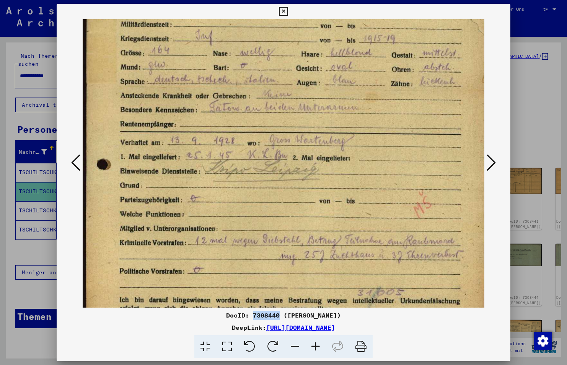
copy div "[PERSON_NAME]"
